Goal: Task Accomplishment & Management: Manage account settings

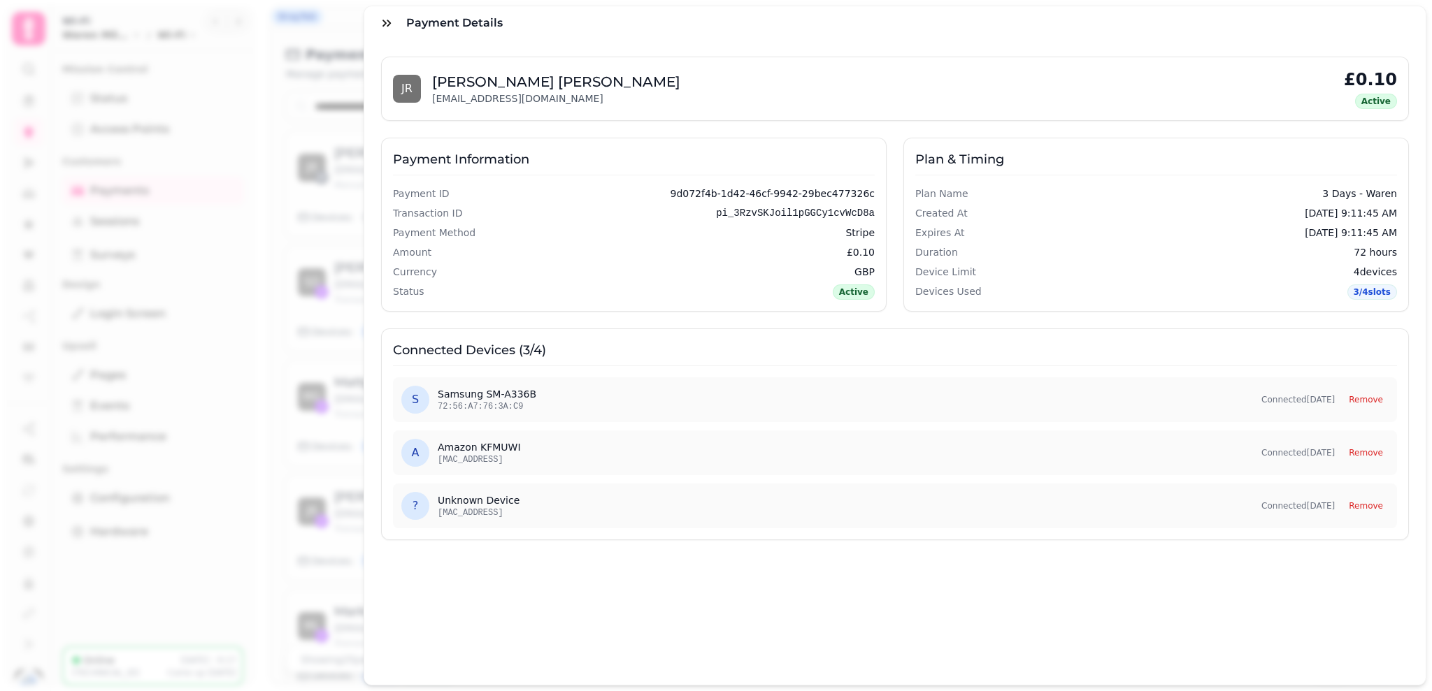
scroll to position [74, 0]
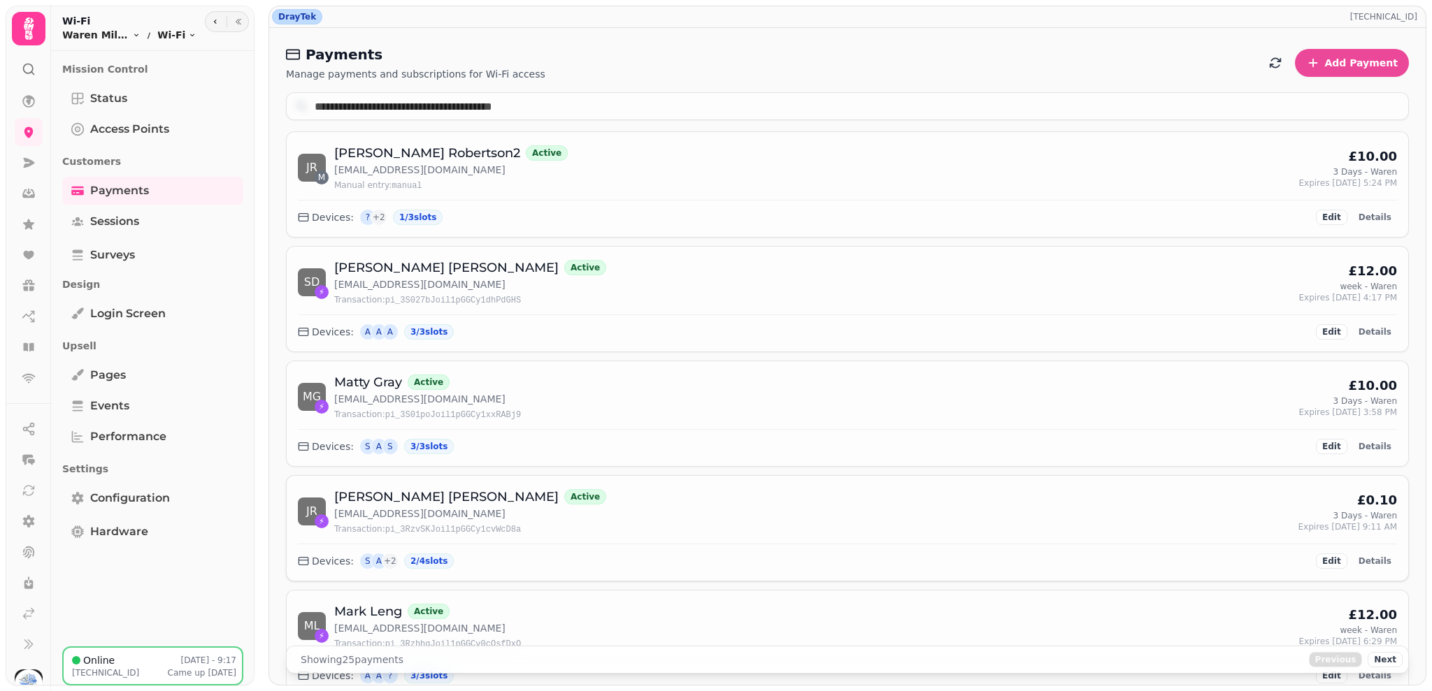
click at [795, 501] on div "J R ⚡ John Robertson Active johnr149@hotmail.co.uk Transaction: pi_3RzvSKJoil1p…" at bounding box center [847, 511] width 1099 height 48
click at [465, 507] on div "John Robertson Active" at bounding box center [470, 497] width 272 height 20
click at [1333, 516] on div "3 Days - Waren" at bounding box center [1365, 515] width 64 height 11
click at [1335, 561] on button "Edit" at bounding box center [1331, 561] width 31 height 15
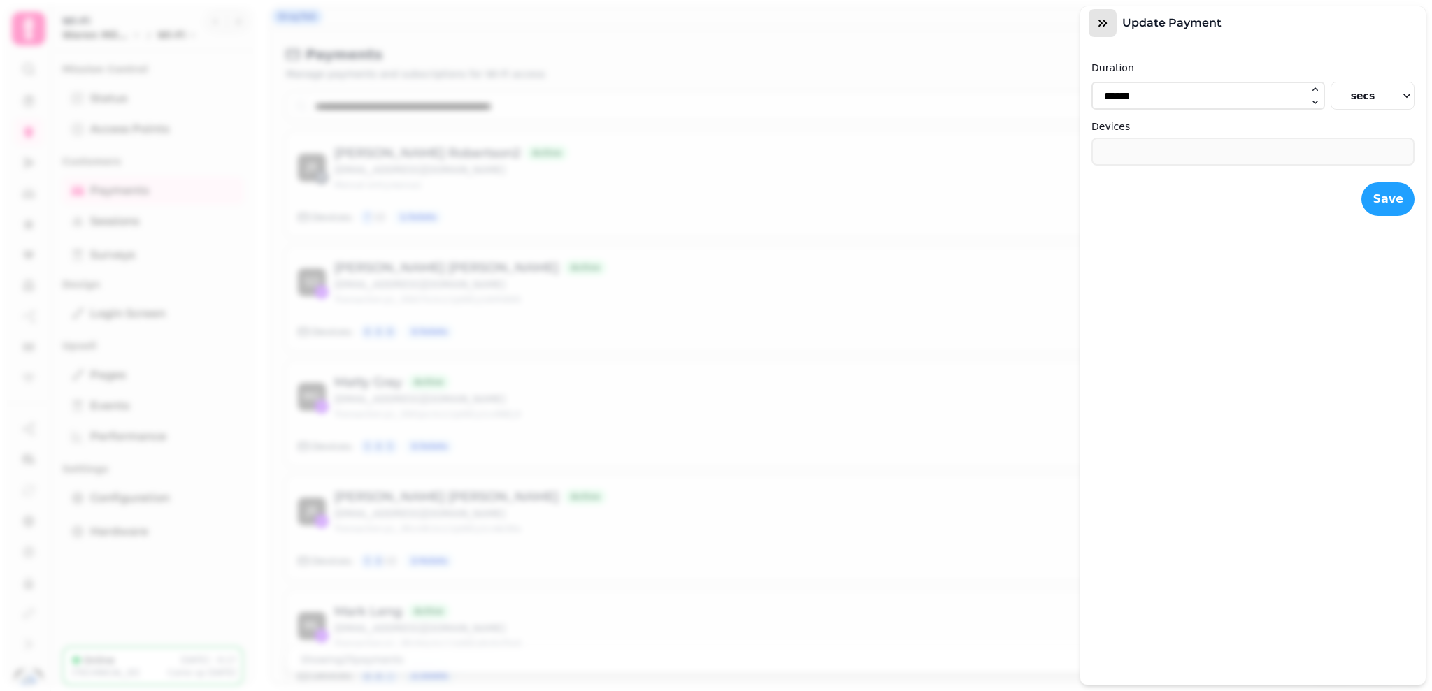
click at [1110, 29] on button "button" at bounding box center [1102, 23] width 28 height 28
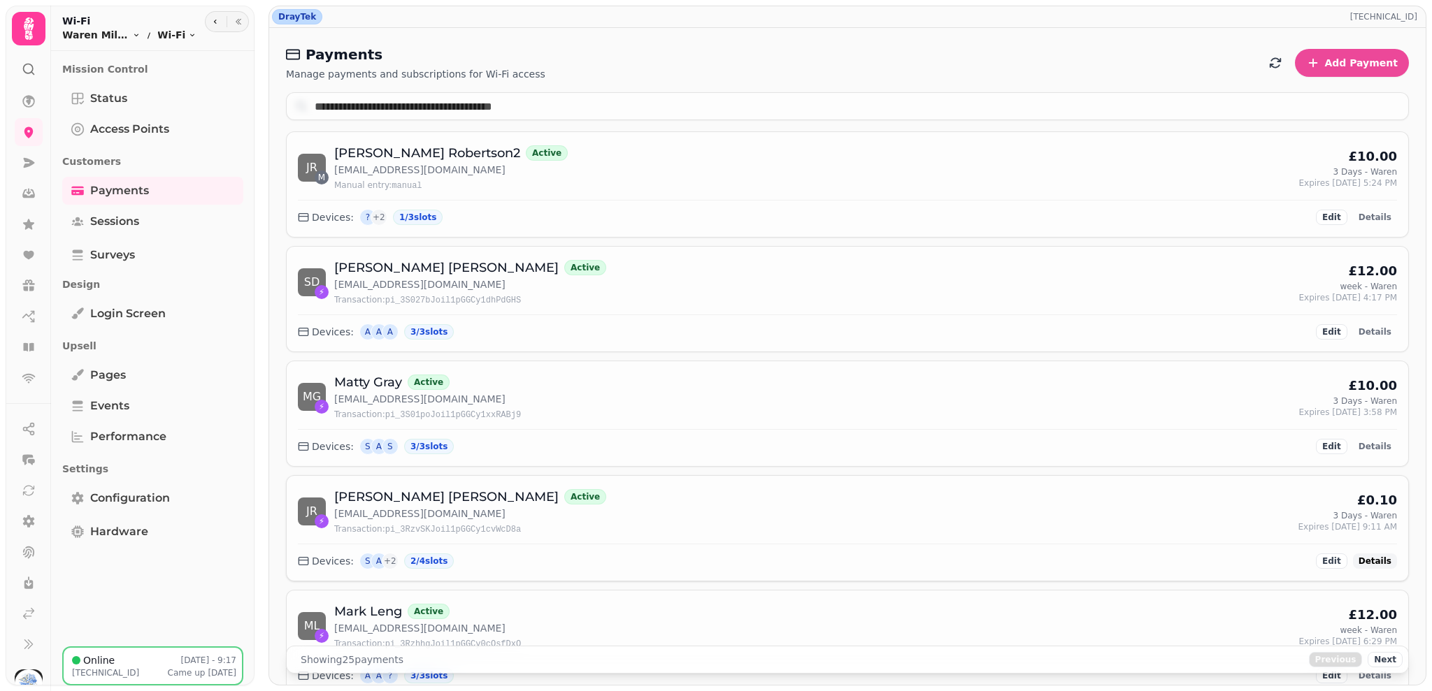
click at [1363, 563] on span "Details" at bounding box center [1374, 561] width 33 height 8
click at [1367, 220] on span "Details" at bounding box center [1374, 217] width 33 height 8
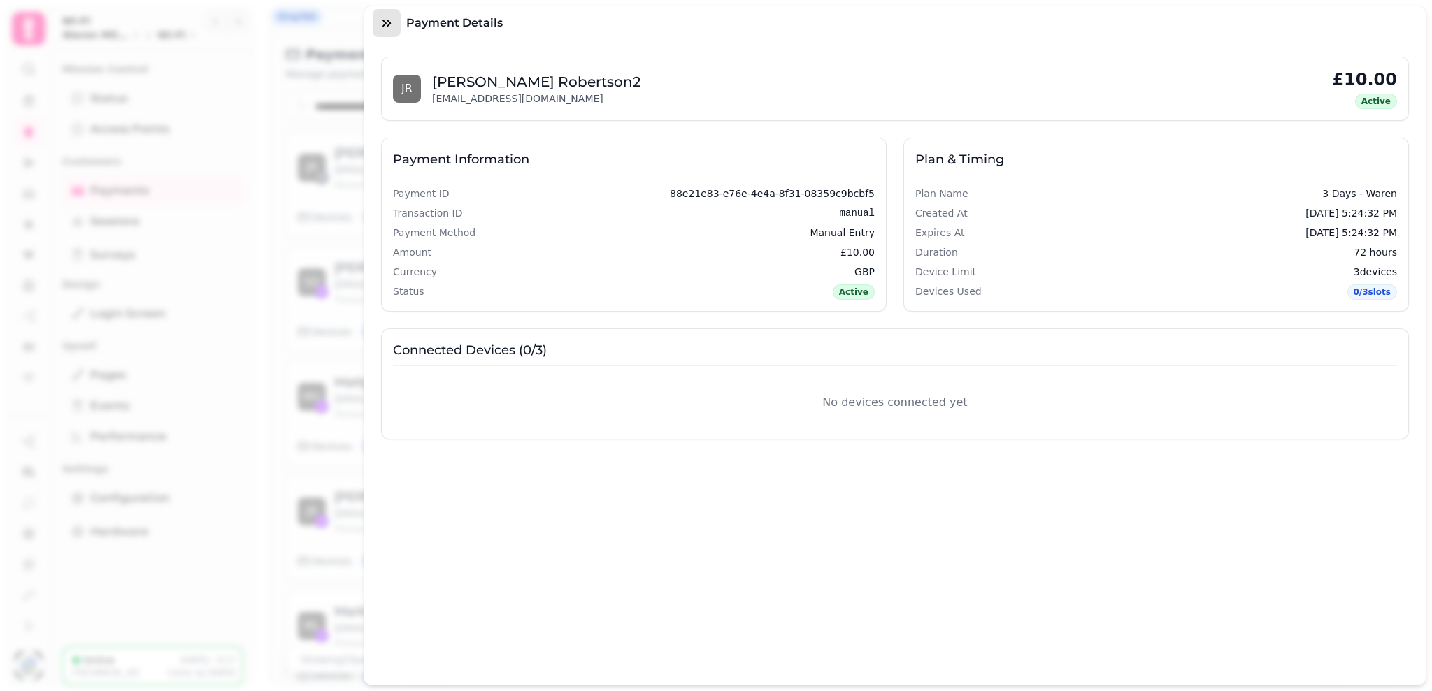
click at [388, 23] on icon "button" at bounding box center [387, 23] width 14 height 14
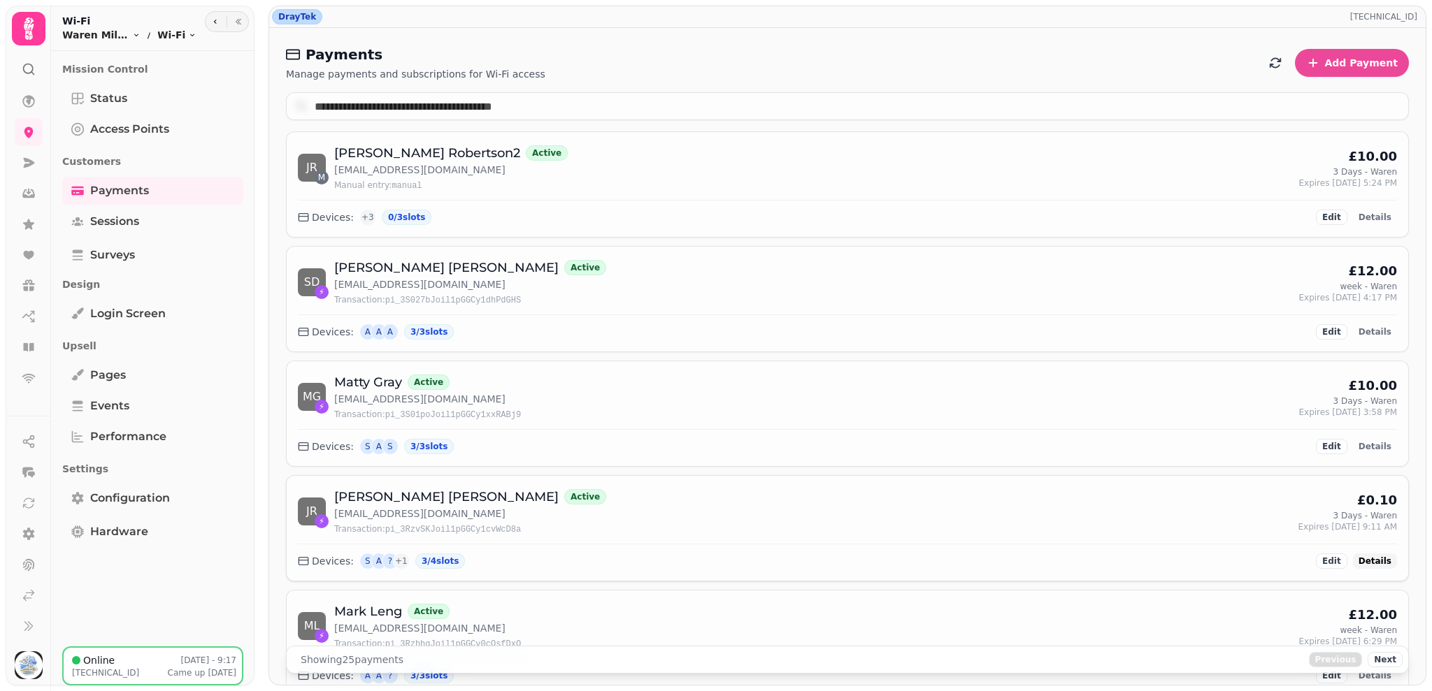
click at [1359, 557] on span "Details" at bounding box center [1374, 561] width 33 height 8
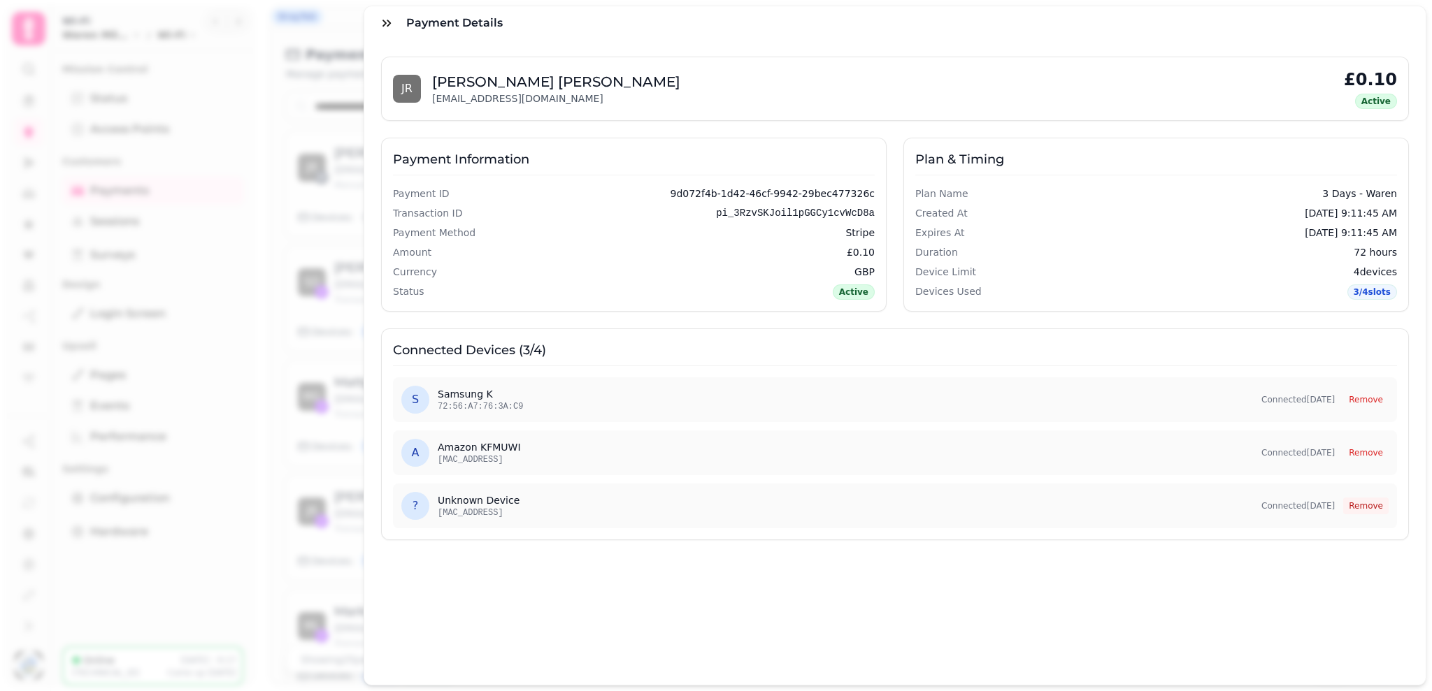
click at [1356, 506] on button "Remove" at bounding box center [1365, 506] width 45 height 17
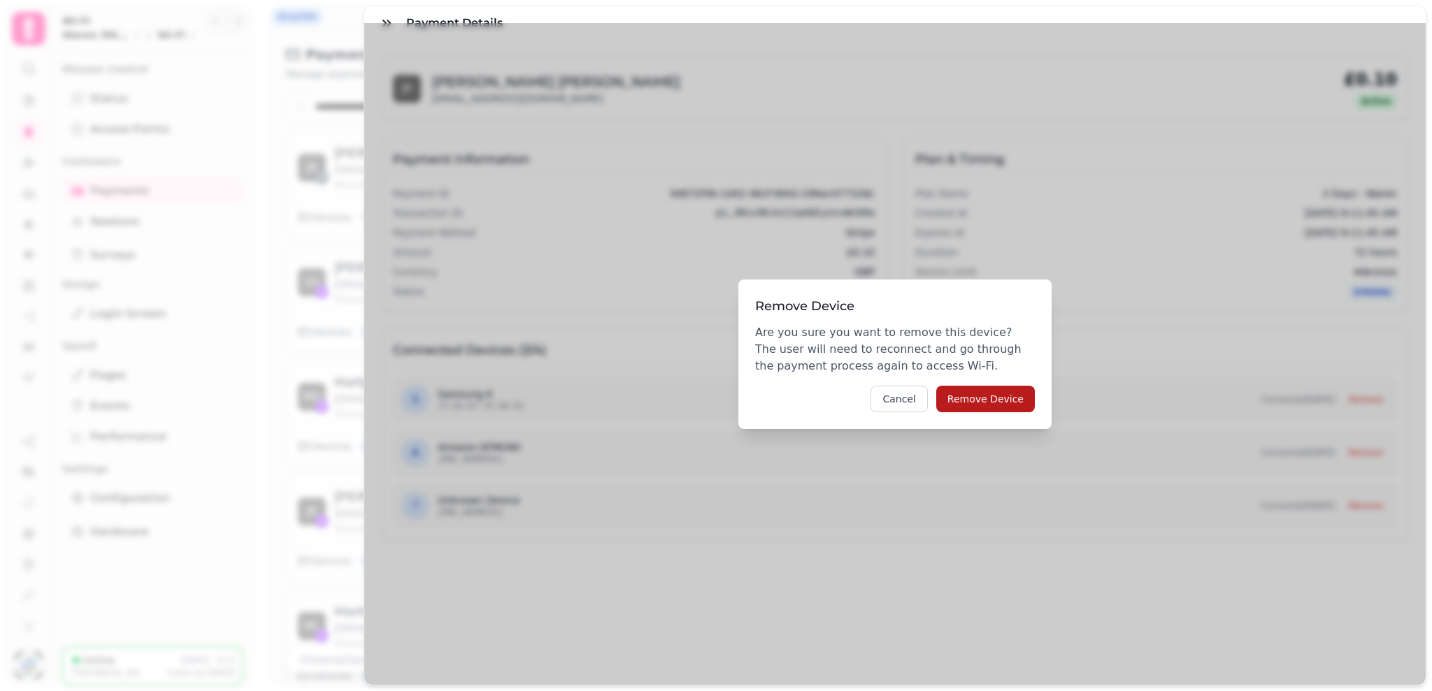
click at [1030, 395] on button "Remove Device" at bounding box center [985, 399] width 99 height 27
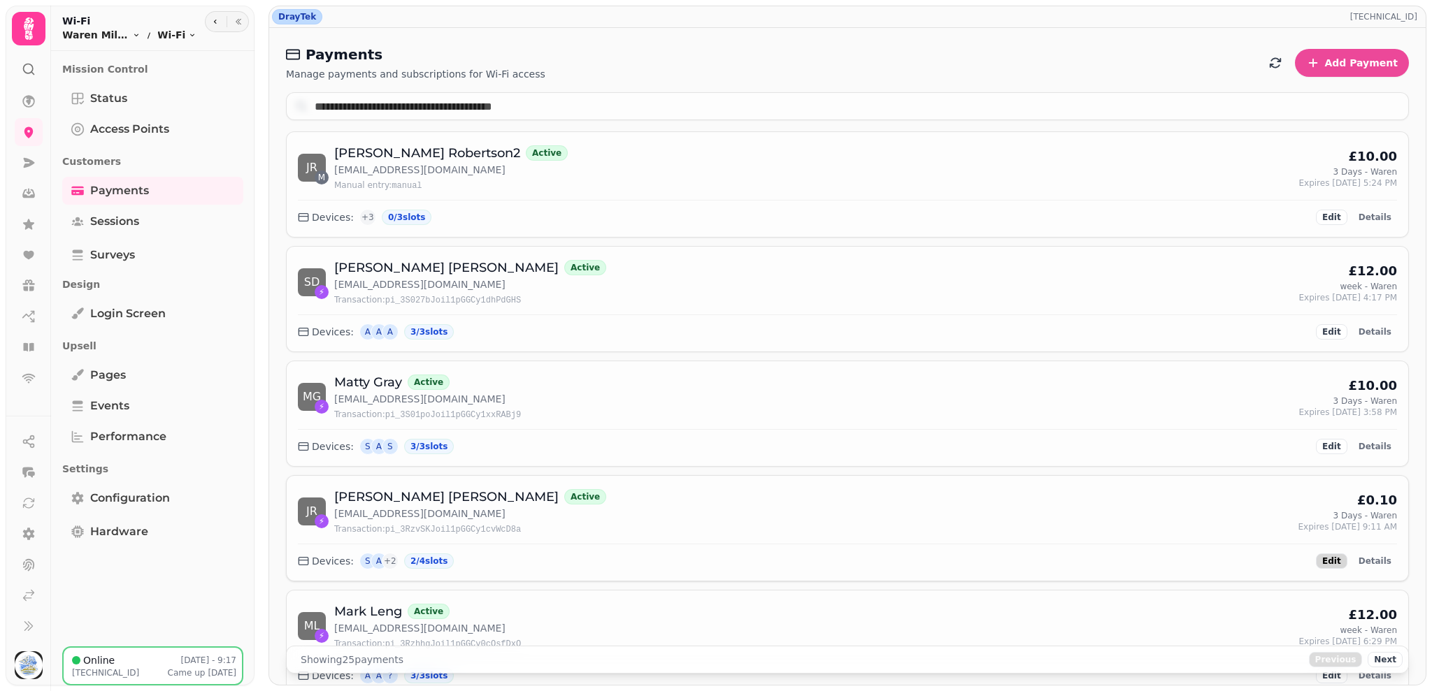
click at [1332, 560] on span "Edit" at bounding box center [1331, 561] width 19 height 8
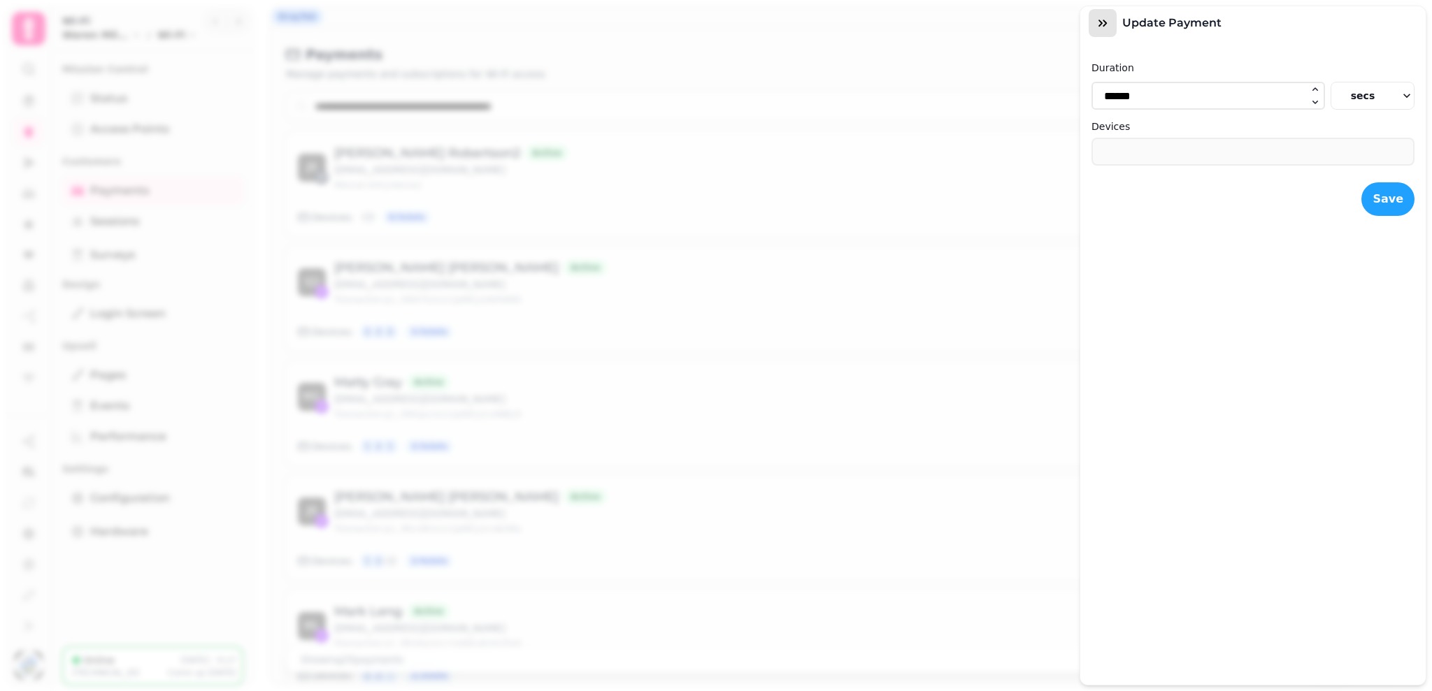
click at [1108, 27] on icon "button" at bounding box center [1102, 23] width 14 height 14
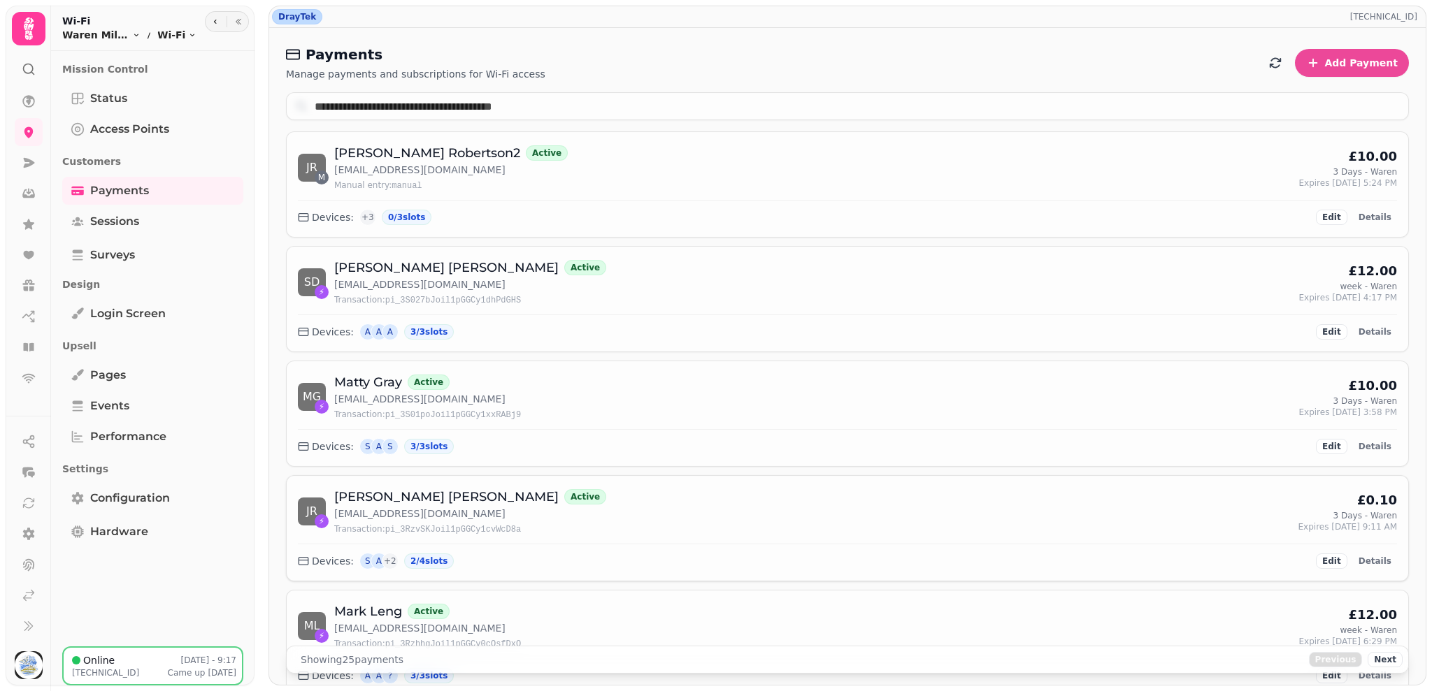
click at [440, 512] on p "[EMAIL_ADDRESS][DOMAIN_NAME]" at bounding box center [470, 514] width 272 height 14
drag, startPoint x: 440, startPoint y: 512, endPoint x: 333, endPoint y: 511, distance: 107.0
click at [334, 511] on p "[EMAIL_ADDRESS][DOMAIN_NAME]" at bounding box center [470, 514] width 272 height 14
copy p "[EMAIL_ADDRESS][DOMAIN_NAME]"
click at [1323, 73] on button "Add Payment" at bounding box center [1352, 63] width 114 height 28
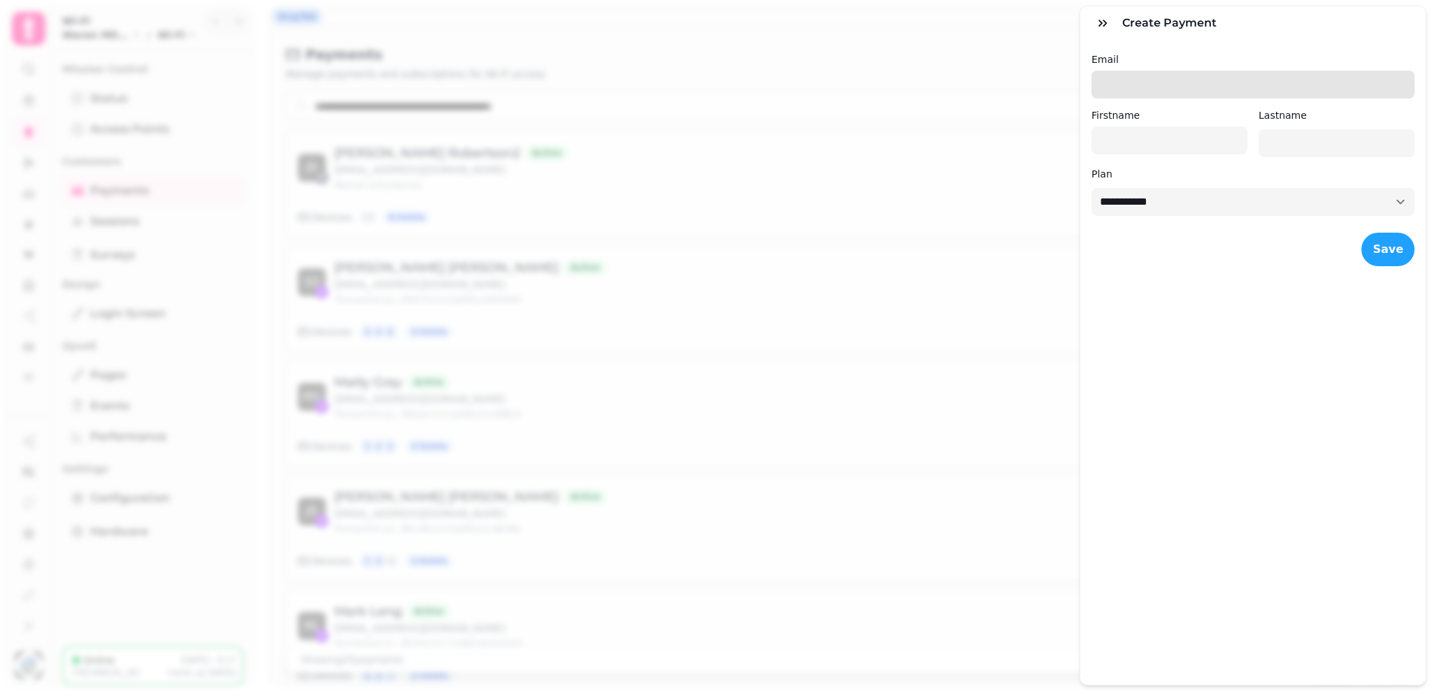
click at [1234, 76] on input "Email" at bounding box center [1252, 85] width 323 height 28
paste input "**********"
type input "**********"
click at [1217, 143] on input "Firstname" at bounding box center [1169, 141] width 156 height 28
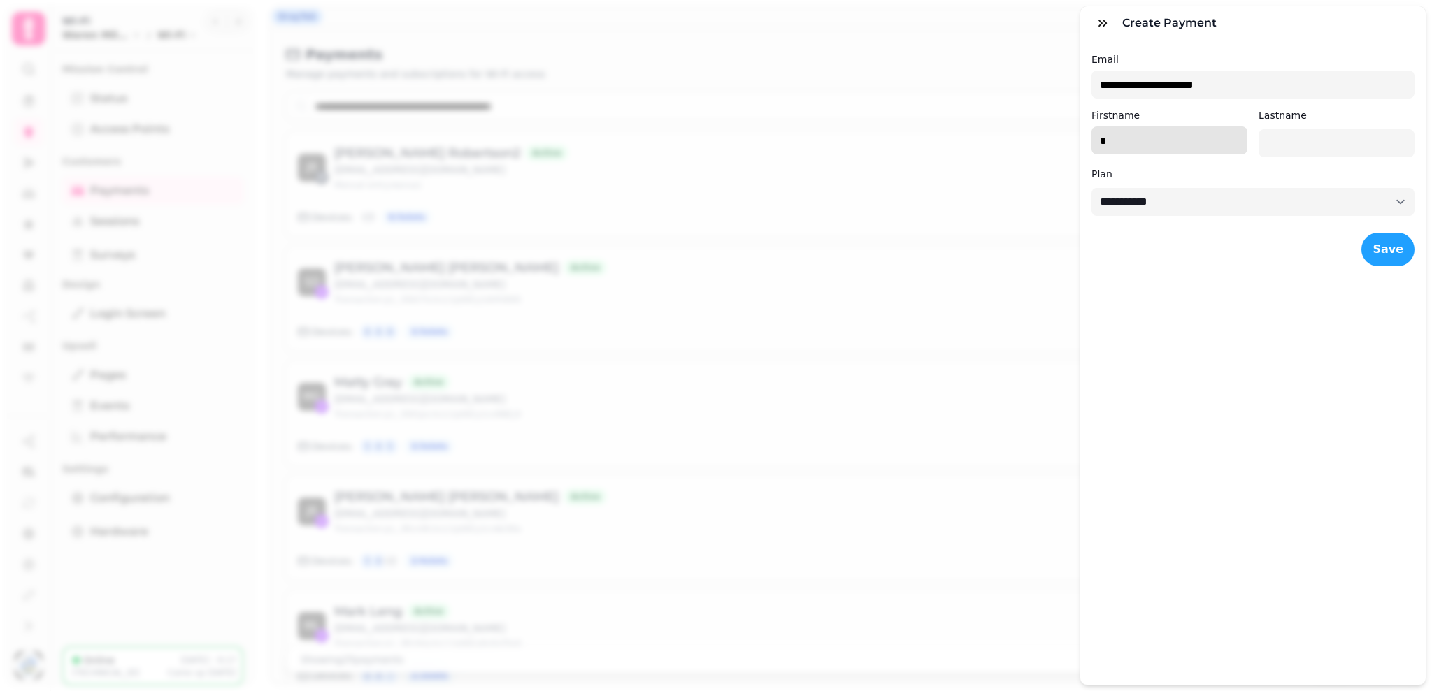
type input "*"
click at [1258, 143] on input "Lastname" at bounding box center [1336, 143] width 156 height 28
type input "*********"
click at [1240, 197] on select "**********" at bounding box center [1252, 202] width 323 height 28
select select "**********"
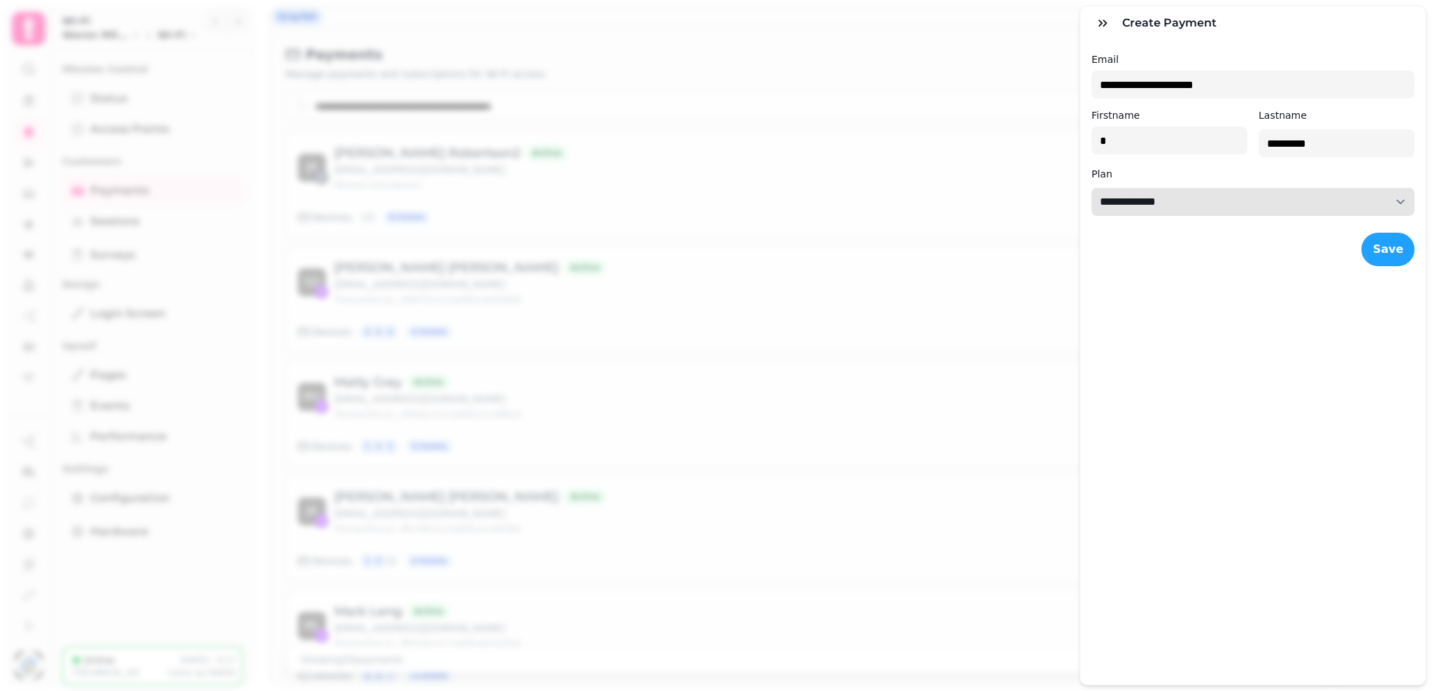
click at [1091, 188] on select "**********" at bounding box center [1252, 202] width 323 height 28
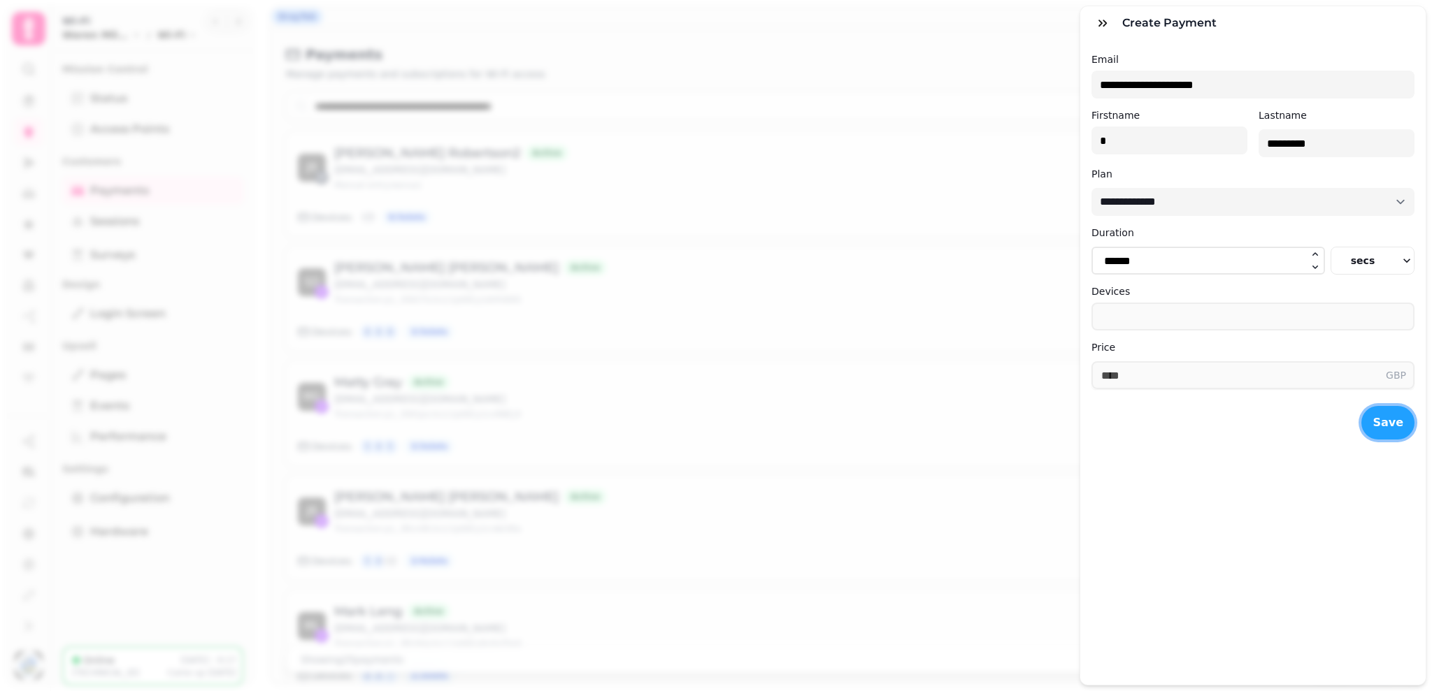
click at [1361, 419] on button "Save" at bounding box center [1387, 423] width 53 height 34
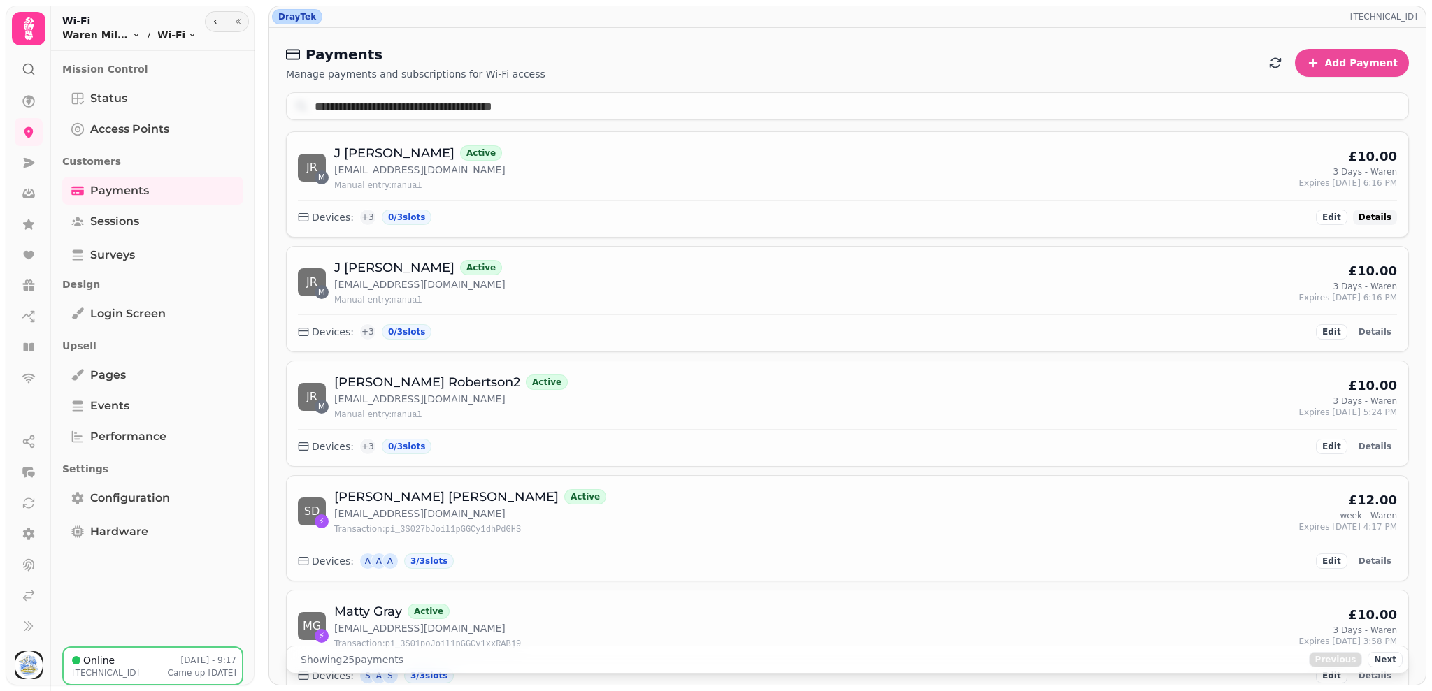
click at [1360, 213] on span "Details" at bounding box center [1374, 217] width 33 height 8
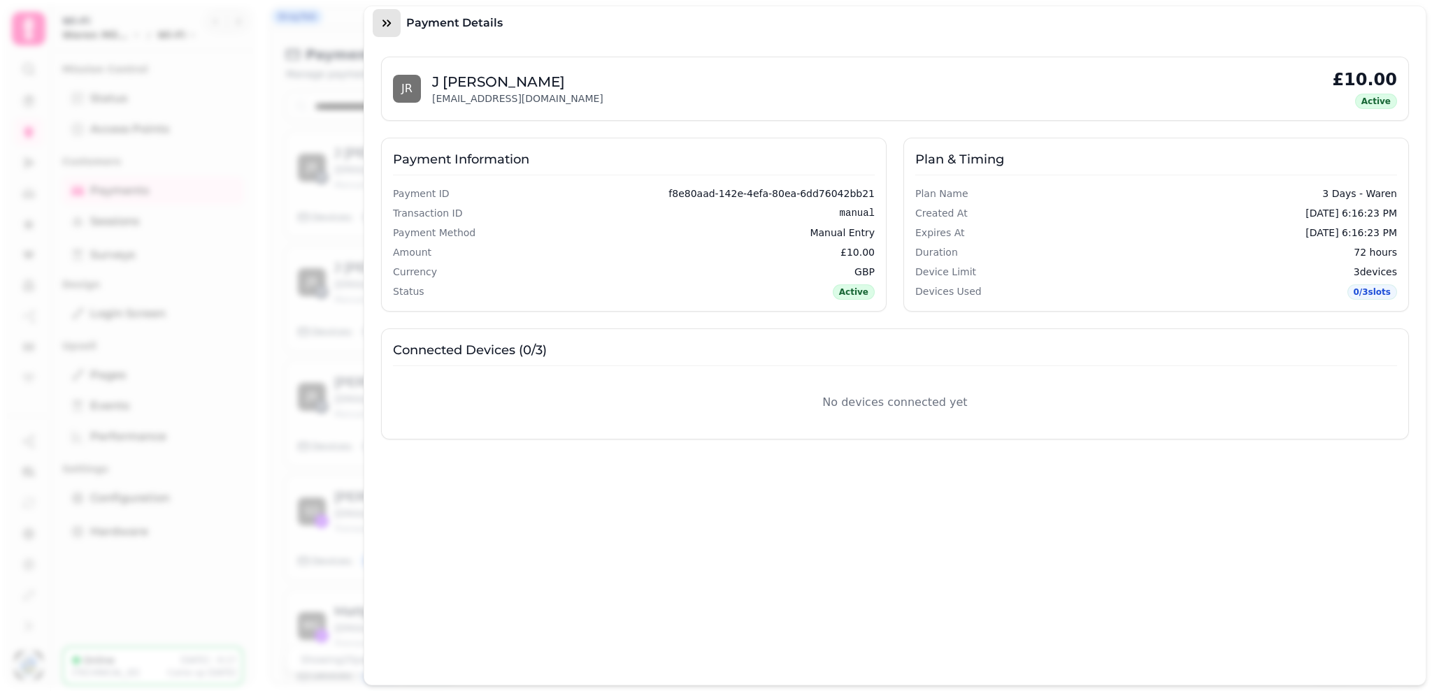
click at [397, 18] on button "button" at bounding box center [387, 23] width 28 height 28
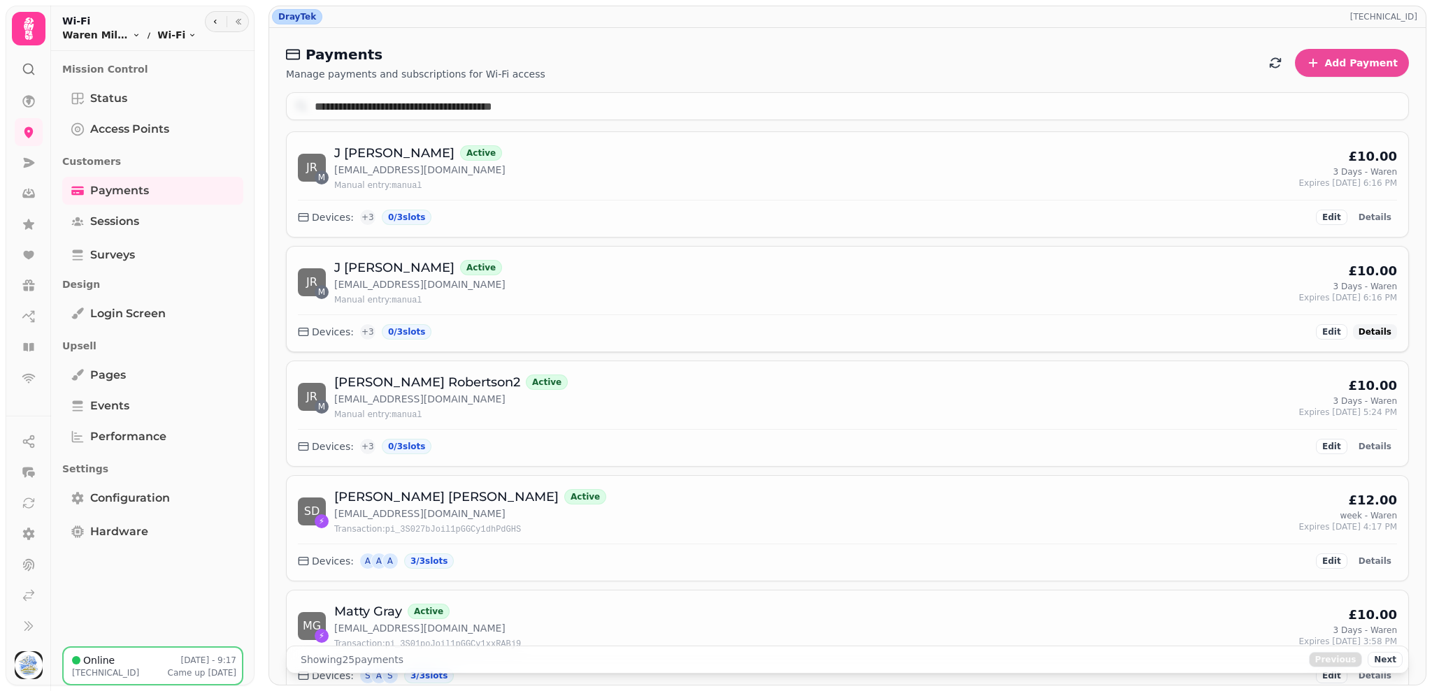
click at [1358, 329] on span "Details" at bounding box center [1374, 332] width 33 height 8
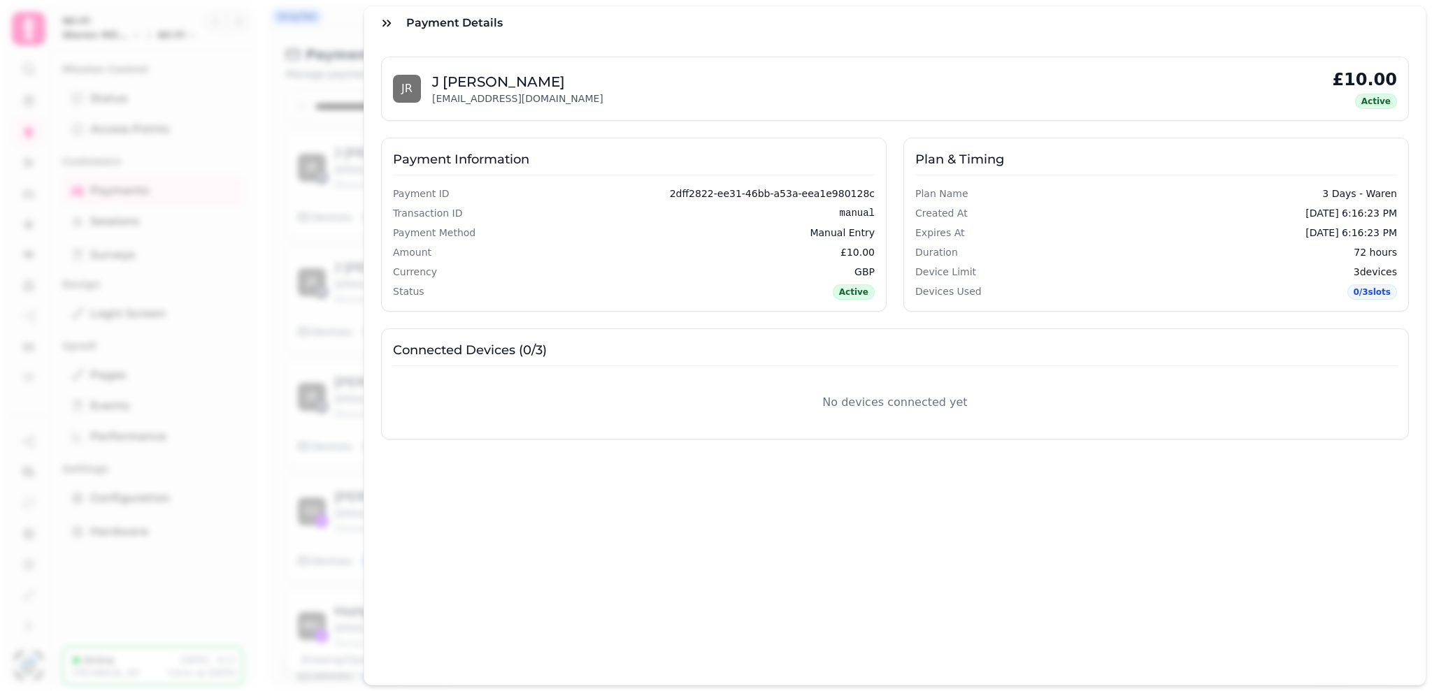
click at [440, 27] on h3 "Payment Details" at bounding box center [457, 23] width 102 height 17
click at [394, 21] on button "button" at bounding box center [387, 23] width 28 height 28
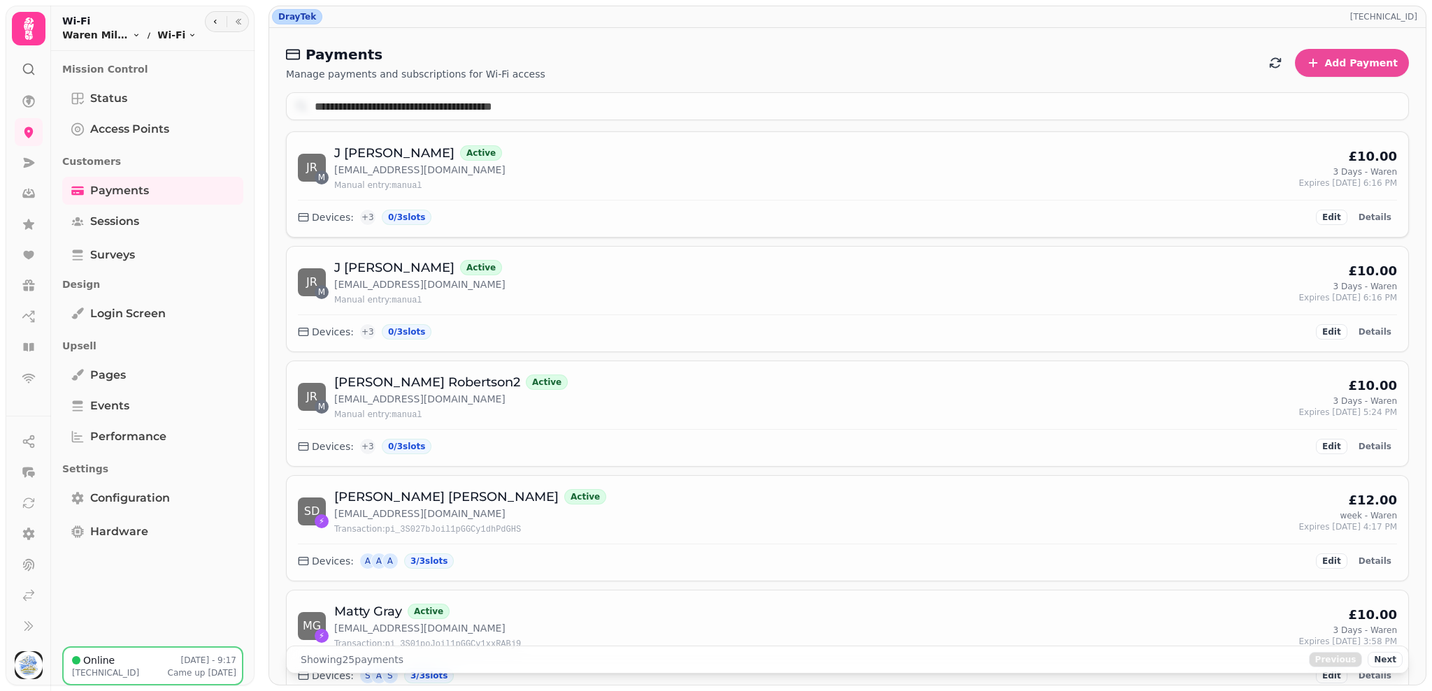
click at [1280, 200] on div "Devices: + 3 0 / 3 slots Edit Details" at bounding box center [847, 213] width 1099 height 26
click at [1372, 213] on span "Details" at bounding box center [1374, 217] width 33 height 8
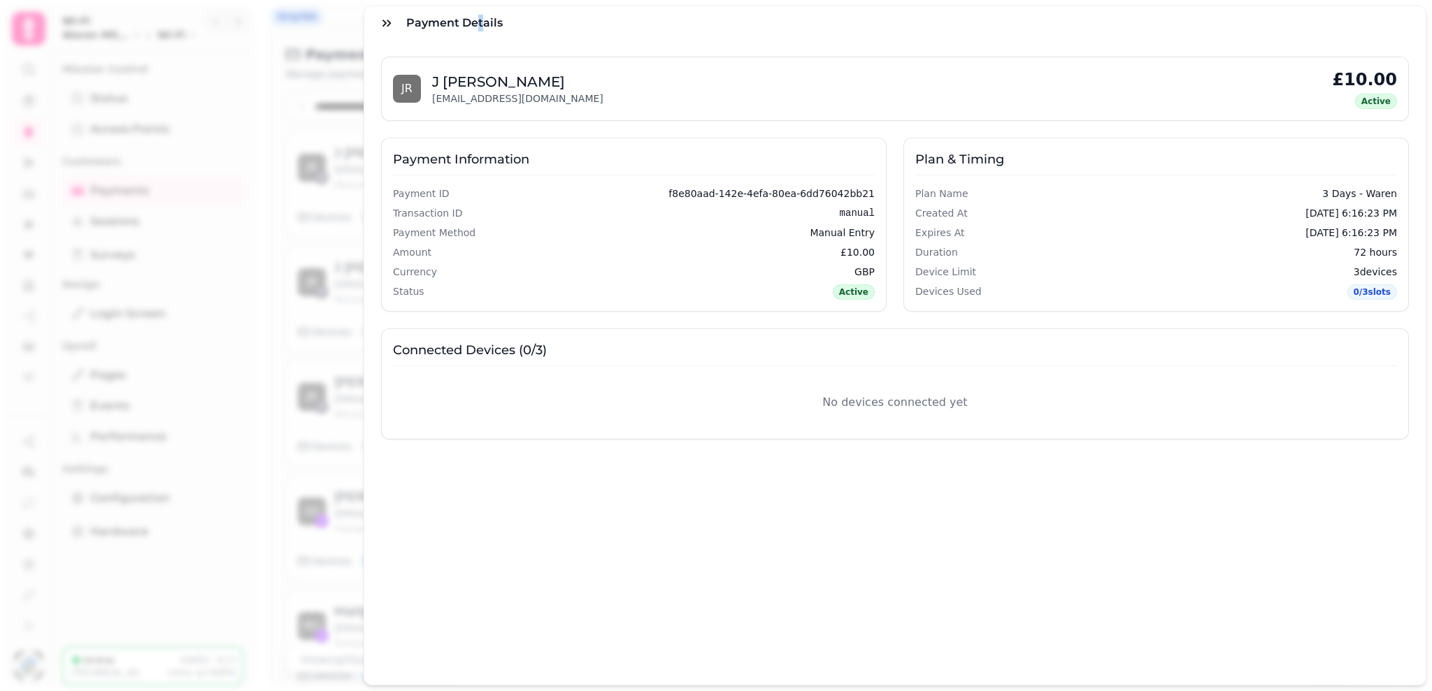
drag, startPoint x: 483, startPoint y: 18, endPoint x: 445, endPoint y: 18, distance: 38.5
click at [445, 18] on h3 "Payment Details" at bounding box center [457, 23] width 102 height 17
click at [390, 20] on icon "button" at bounding box center [387, 23] width 14 height 14
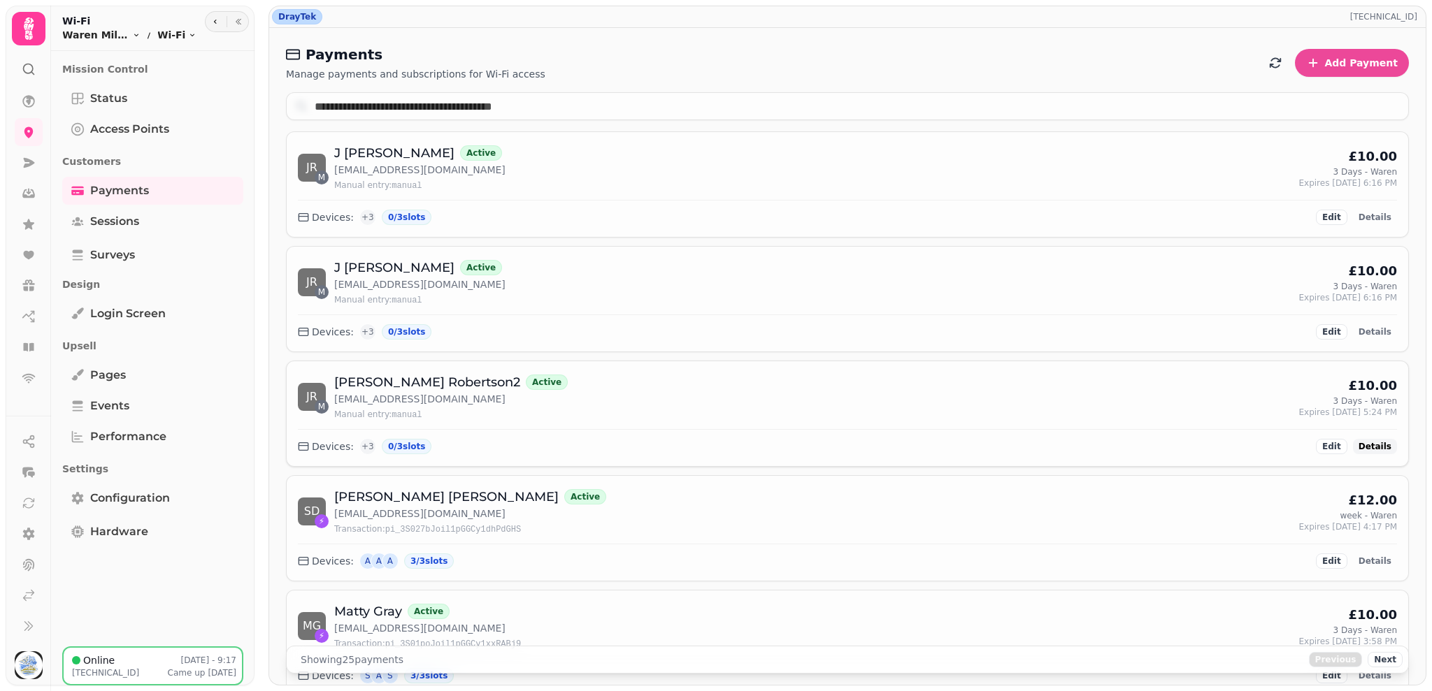
click at [1372, 451] on span "Details" at bounding box center [1374, 447] width 33 height 8
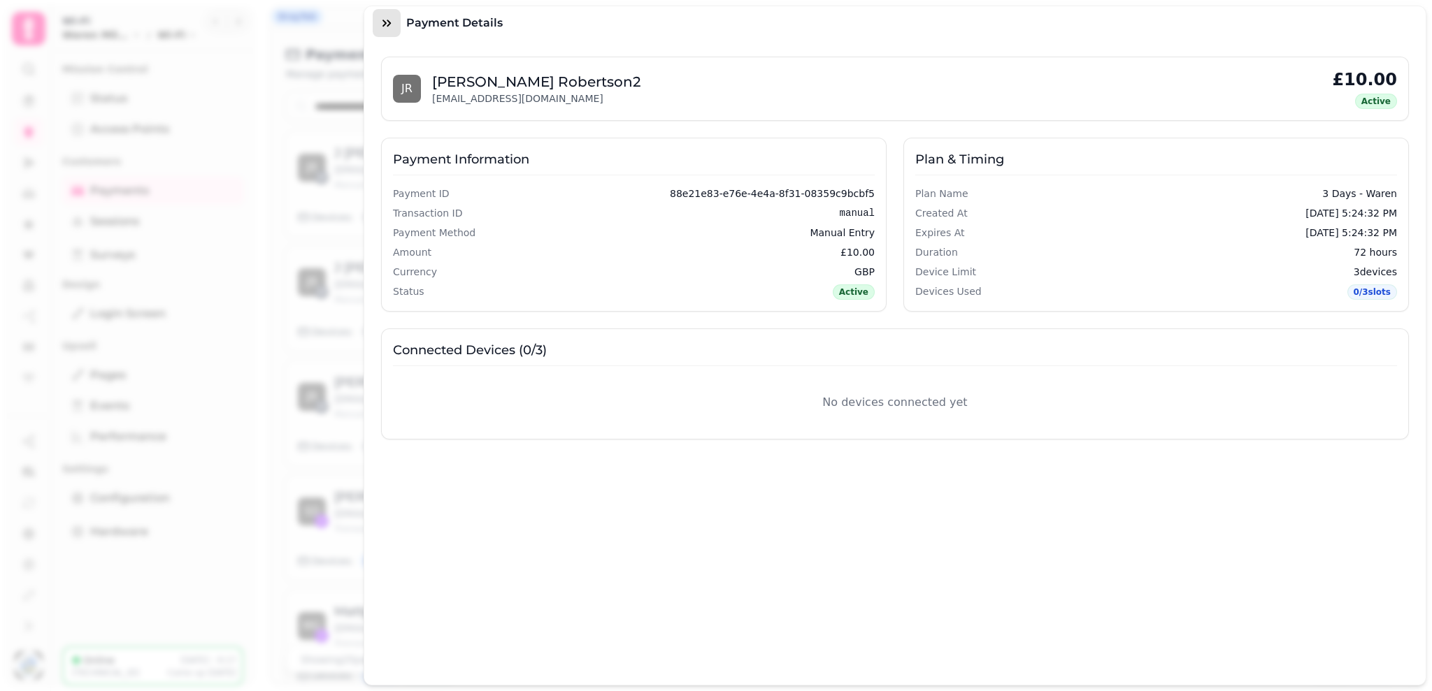
click at [388, 17] on icon "button" at bounding box center [387, 23] width 14 height 14
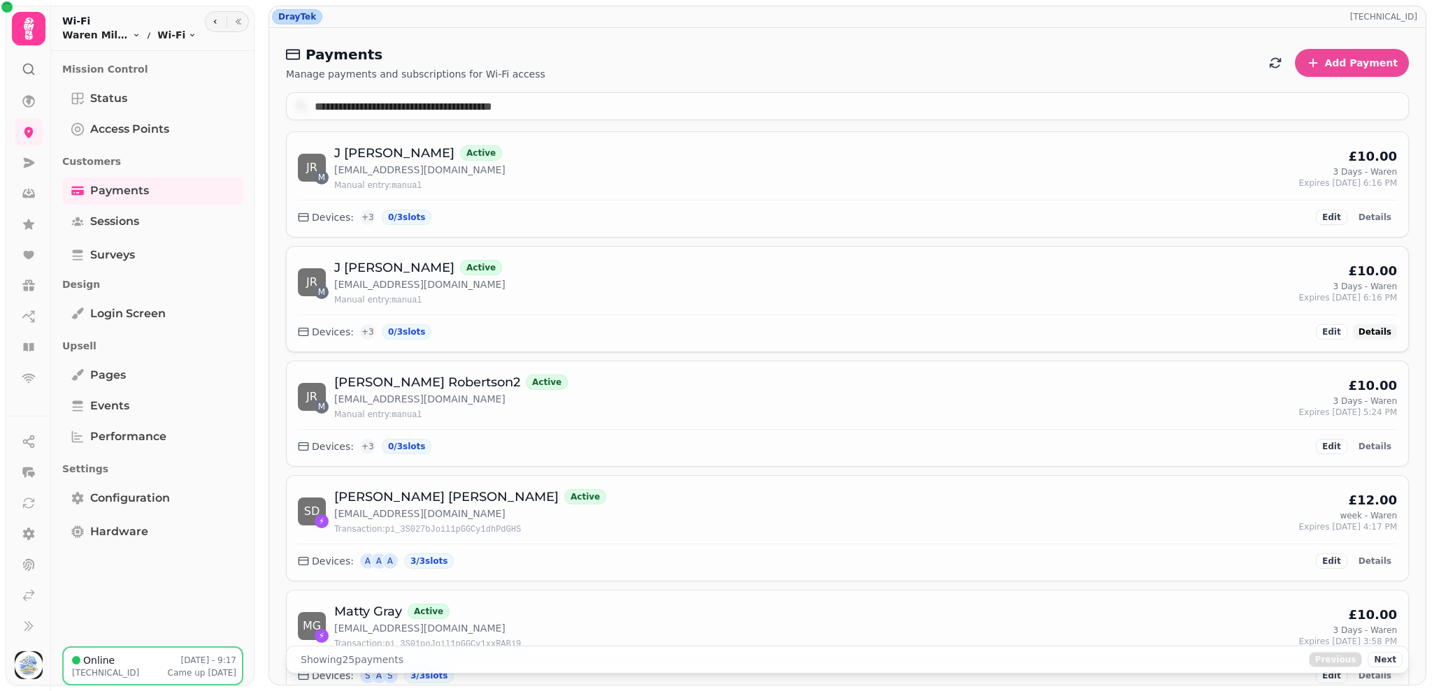
click at [1363, 332] on span "Details" at bounding box center [1374, 332] width 33 height 8
